Goal: Obtain resource: Obtain resource

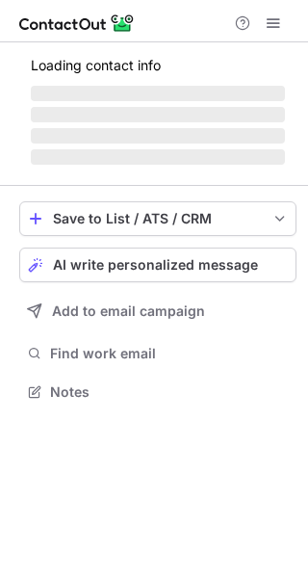
scroll to position [466, 308]
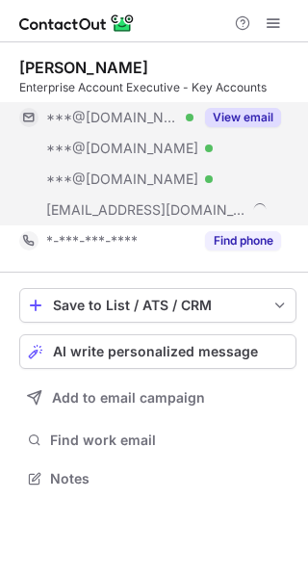
click at [267, 120] on button "View email" at bounding box center [243, 117] width 76 height 19
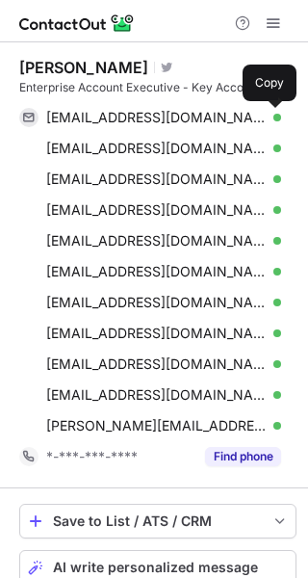
scroll to position [681, 295]
click at [267, 118] on span at bounding box center [271, 117] width 15 height 15
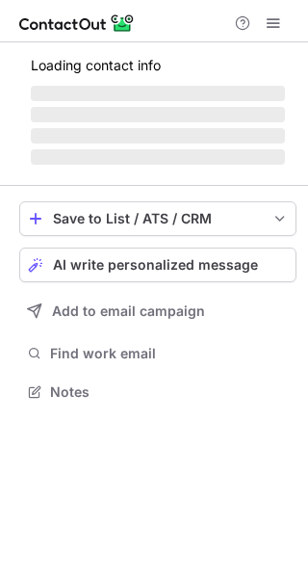
scroll to position [404, 308]
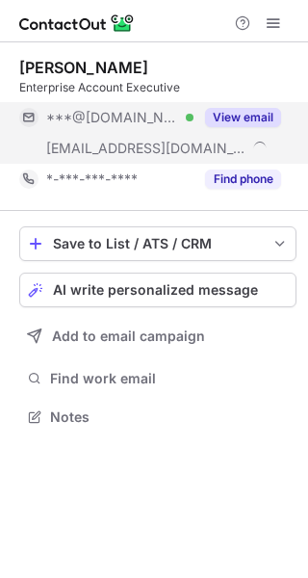
click at [267, 110] on button "View email" at bounding box center [243, 117] width 76 height 19
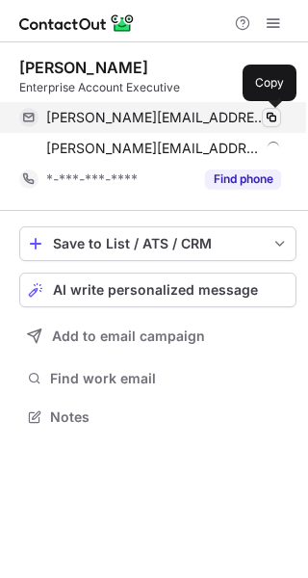
click at [273, 117] on span at bounding box center [271, 117] width 15 height 15
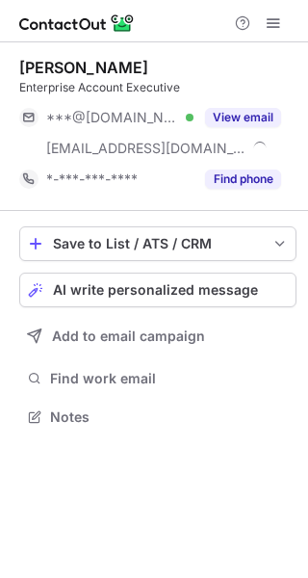
scroll to position [404, 308]
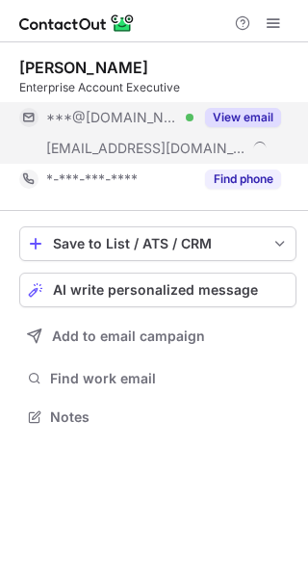
click at [257, 118] on button "View email" at bounding box center [243, 117] width 76 height 19
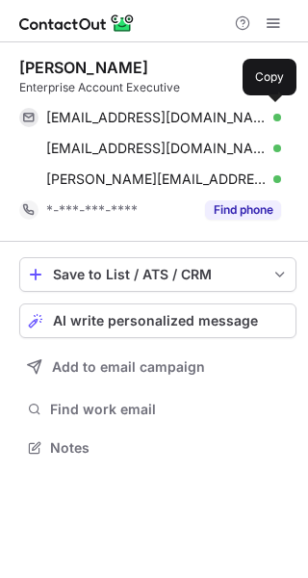
scroll to position [435, 308]
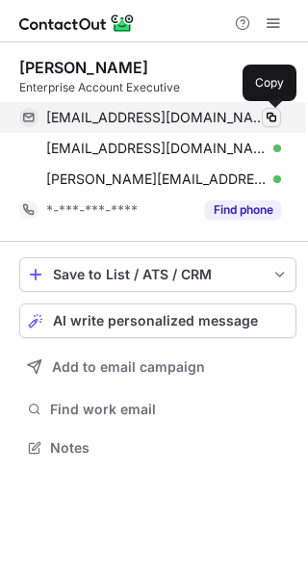
click at [274, 116] on span at bounding box center [271, 117] width 15 height 15
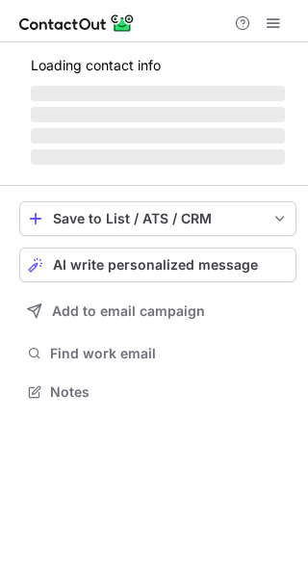
scroll to position [404, 308]
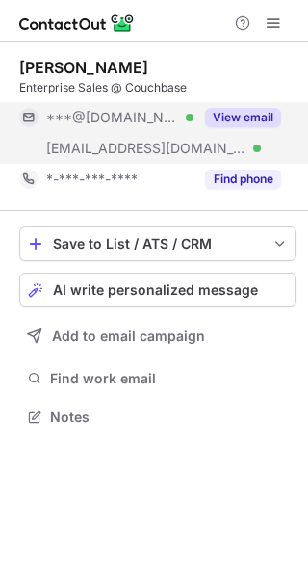
click at [255, 113] on button "View email" at bounding box center [243, 117] width 76 height 19
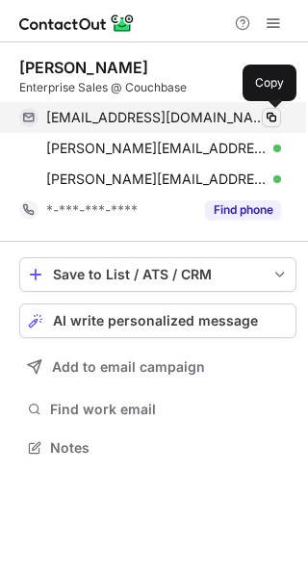
click at [268, 115] on span at bounding box center [271, 117] width 15 height 15
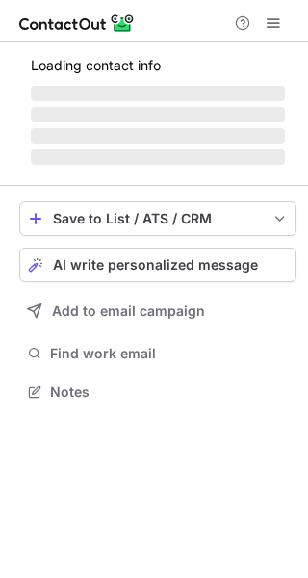
scroll to position [373, 308]
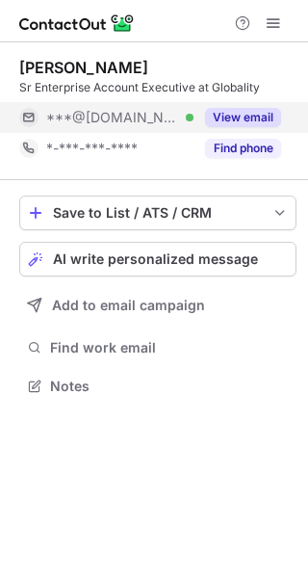
click at [248, 108] on button "View email" at bounding box center [243, 117] width 76 height 19
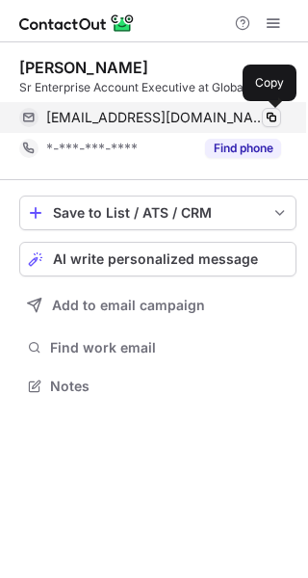
click at [268, 114] on span at bounding box center [271, 117] width 15 height 15
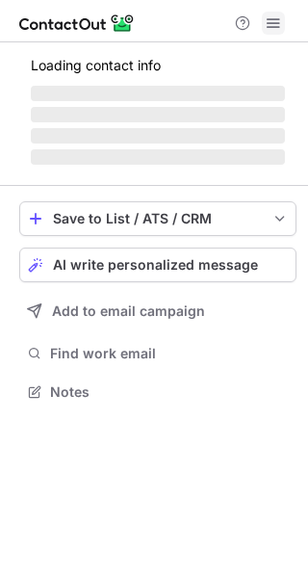
scroll to position [373, 308]
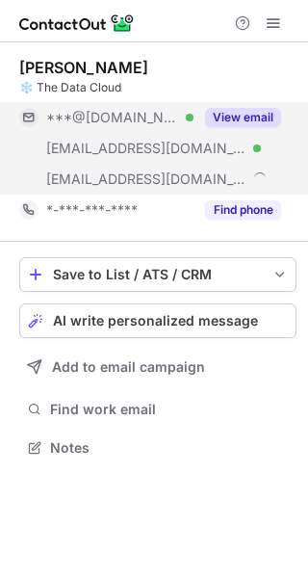
click at [260, 117] on button "View email" at bounding box center [243, 117] width 76 height 19
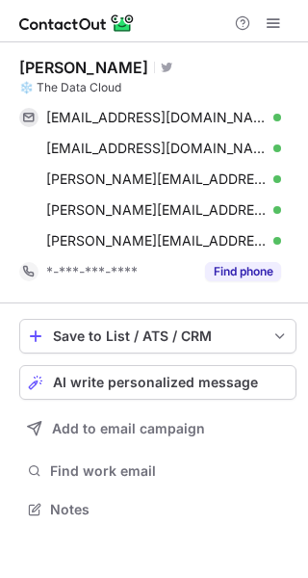
scroll to position [496, 308]
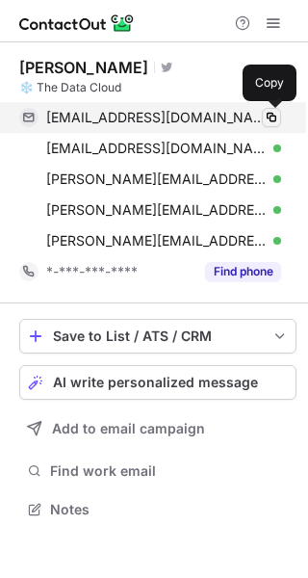
click at [271, 116] on span at bounding box center [271, 117] width 15 height 15
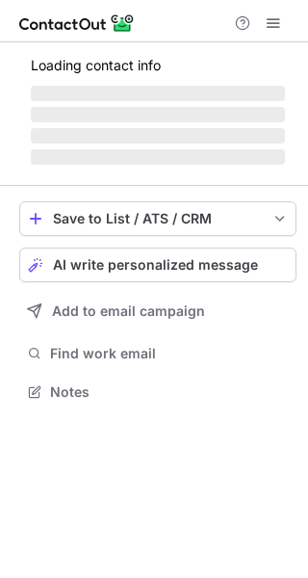
scroll to position [435, 308]
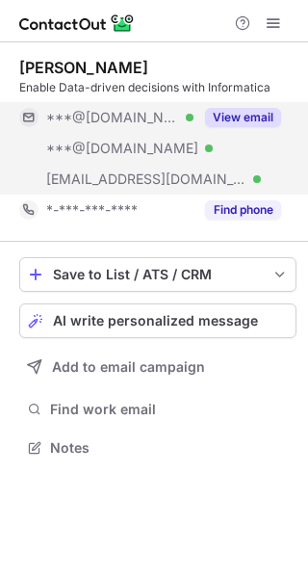
click at [245, 122] on button "View email" at bounding box center [243, 117] width 76 height 19
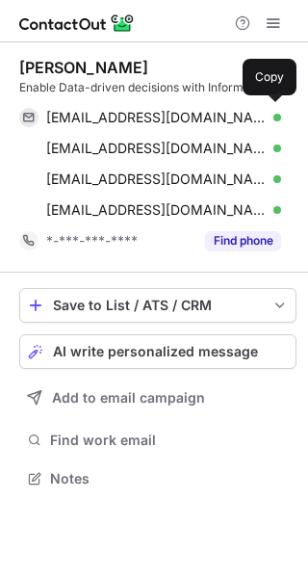
scroll to position [466, 308]
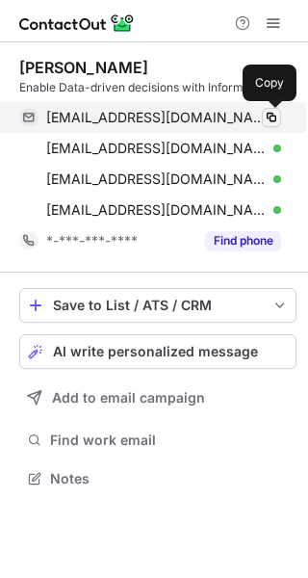
click at [272, 119] on span at bounding box center [271, 117] width 15 height 15
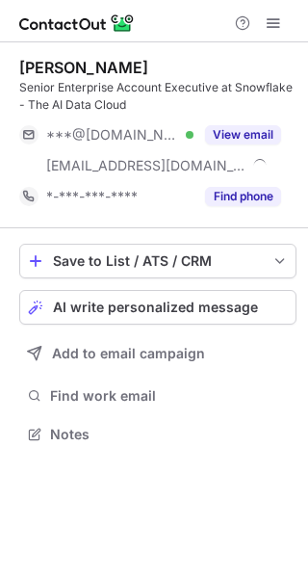
scroll to position [421, 308]
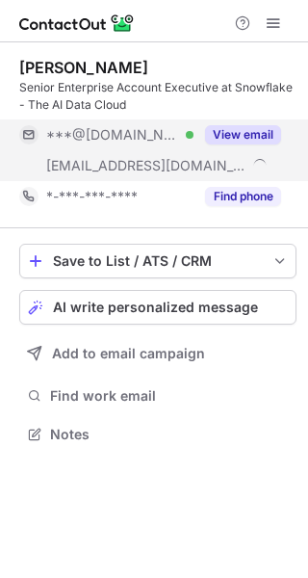
click at [246, 137] on button "View email" at bounding box center [243, 134] width 76 height 19
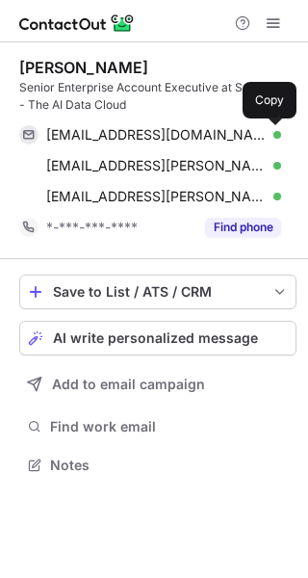
click at [273, 132] on span at bounding box center [271, 134] width 15 height 15
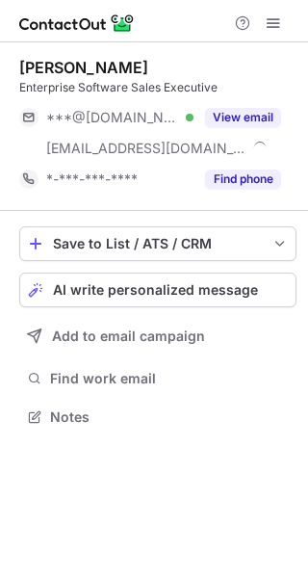
scroll to position [404, 308]
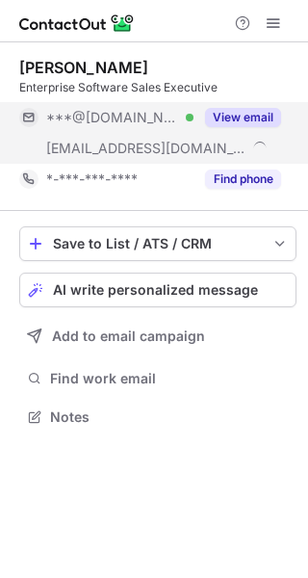
click at [258, 113] on button "View email" at bounding box center [243, 117] width 76 height 19
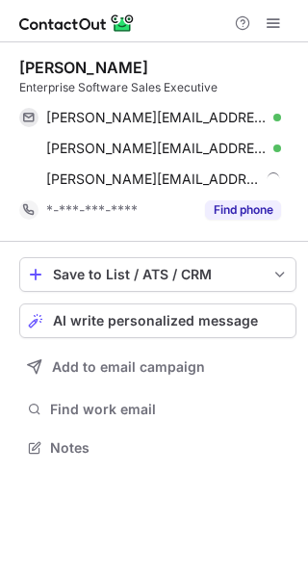
scroll to position [435, 308]
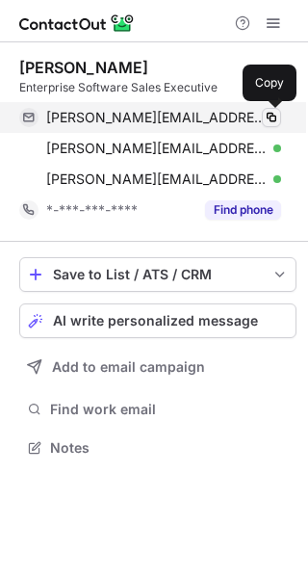
click at [275, 118] on span at bounding box center [271, 117] width 15 height 15
